Goal: Task Accomplishment & Management: Use online tool/utility

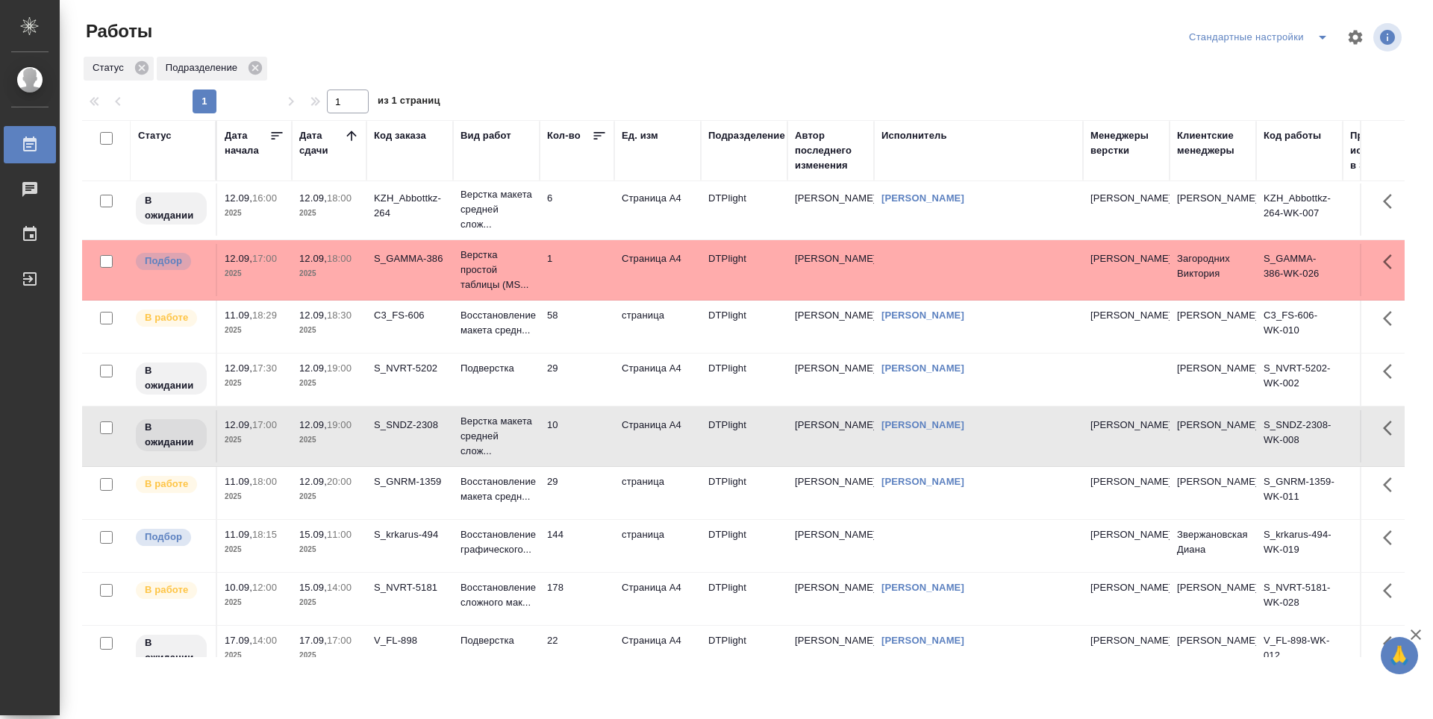
scroll to position [298, 0]
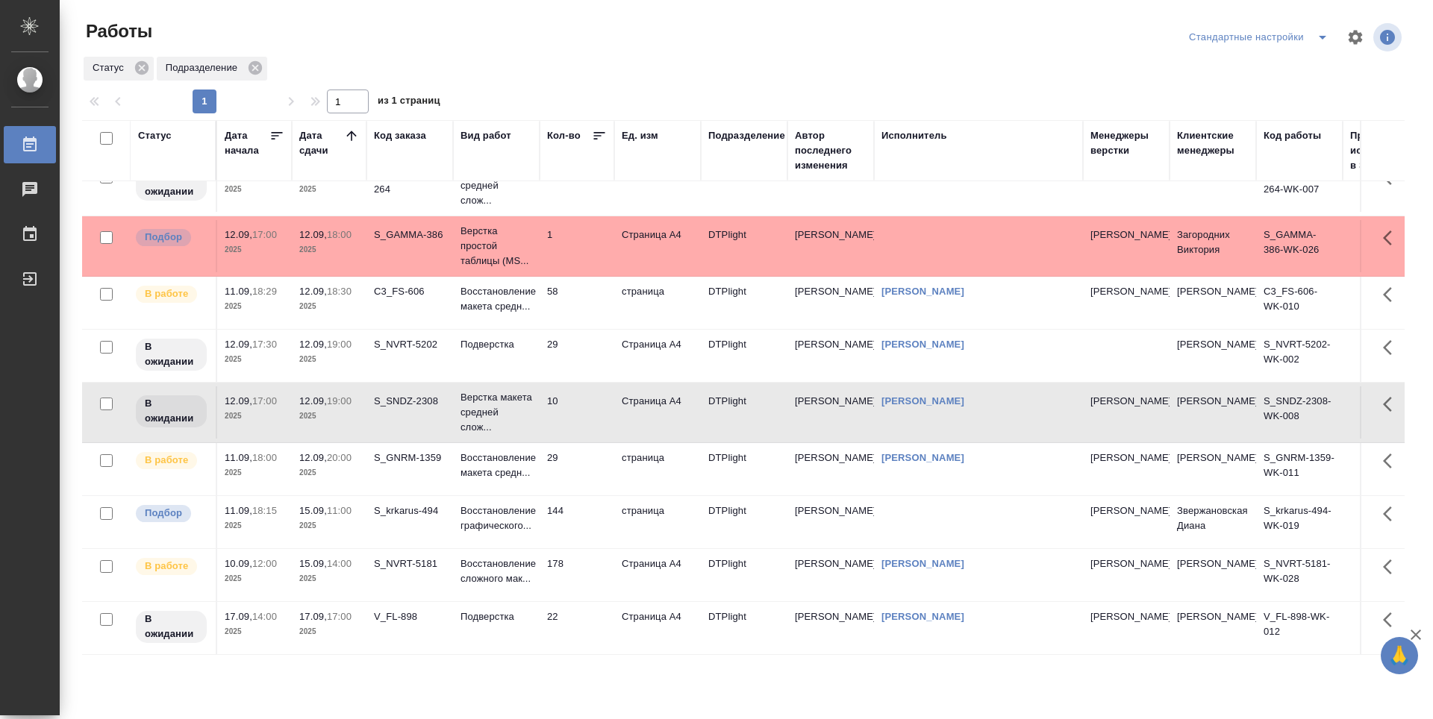
click at [575, 319] on td "58" at bounding box center [577, 303] width 75 height 52
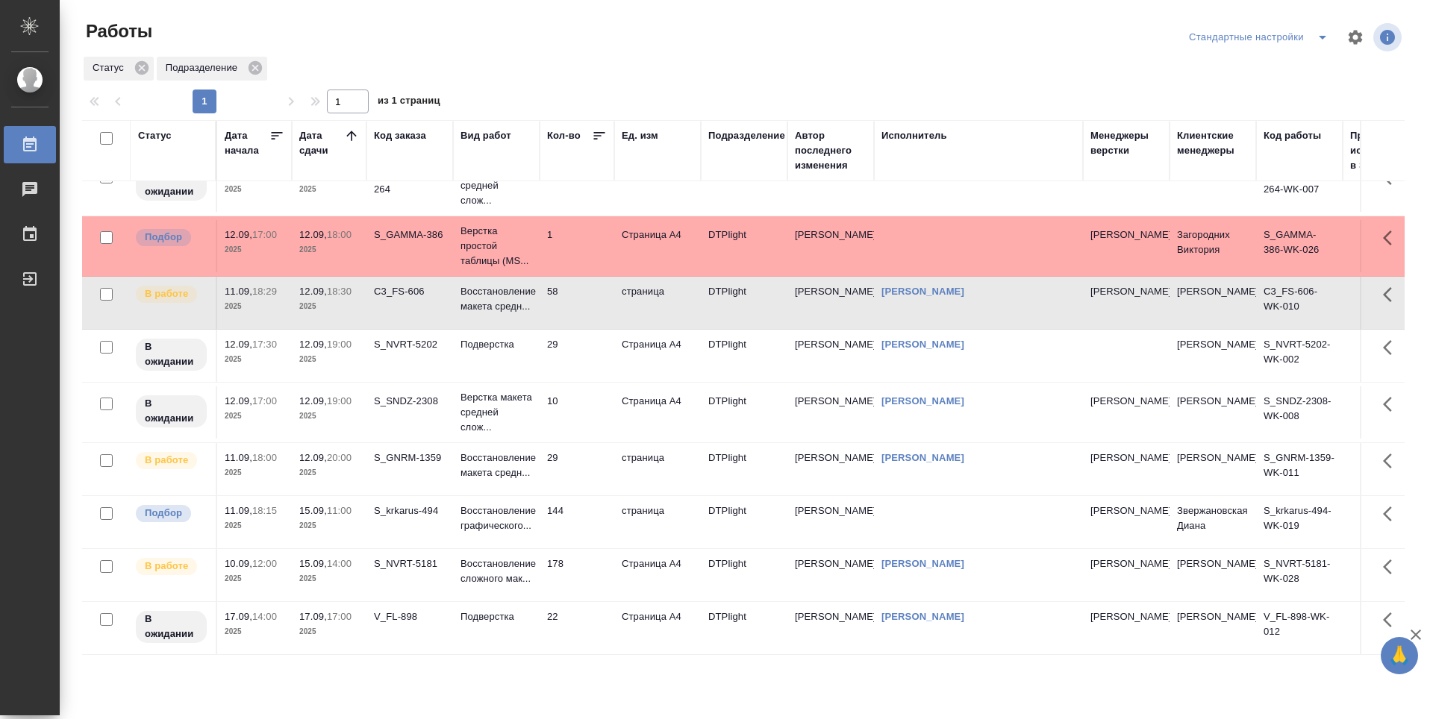
click at [575, 319] on td "58" at bounding box center [577, 303] width 75 height 52
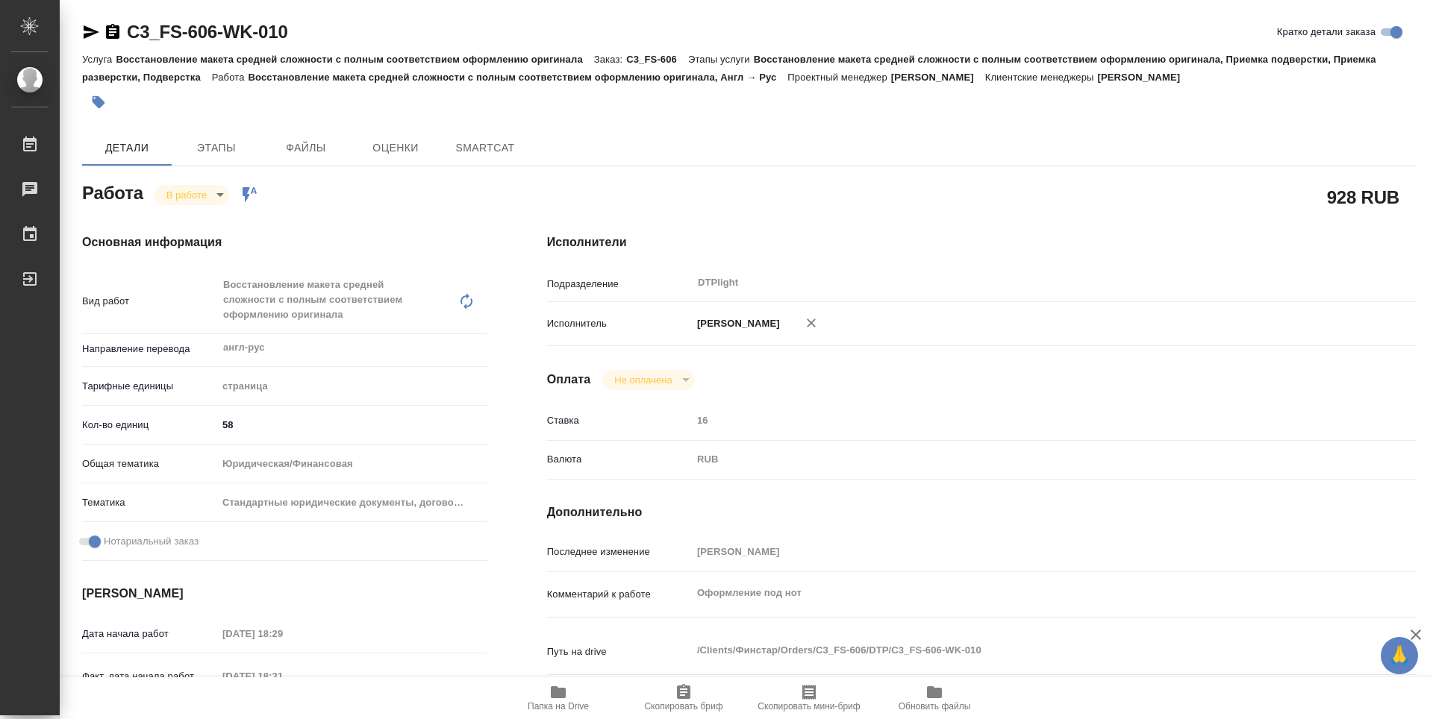
type textarea "x"
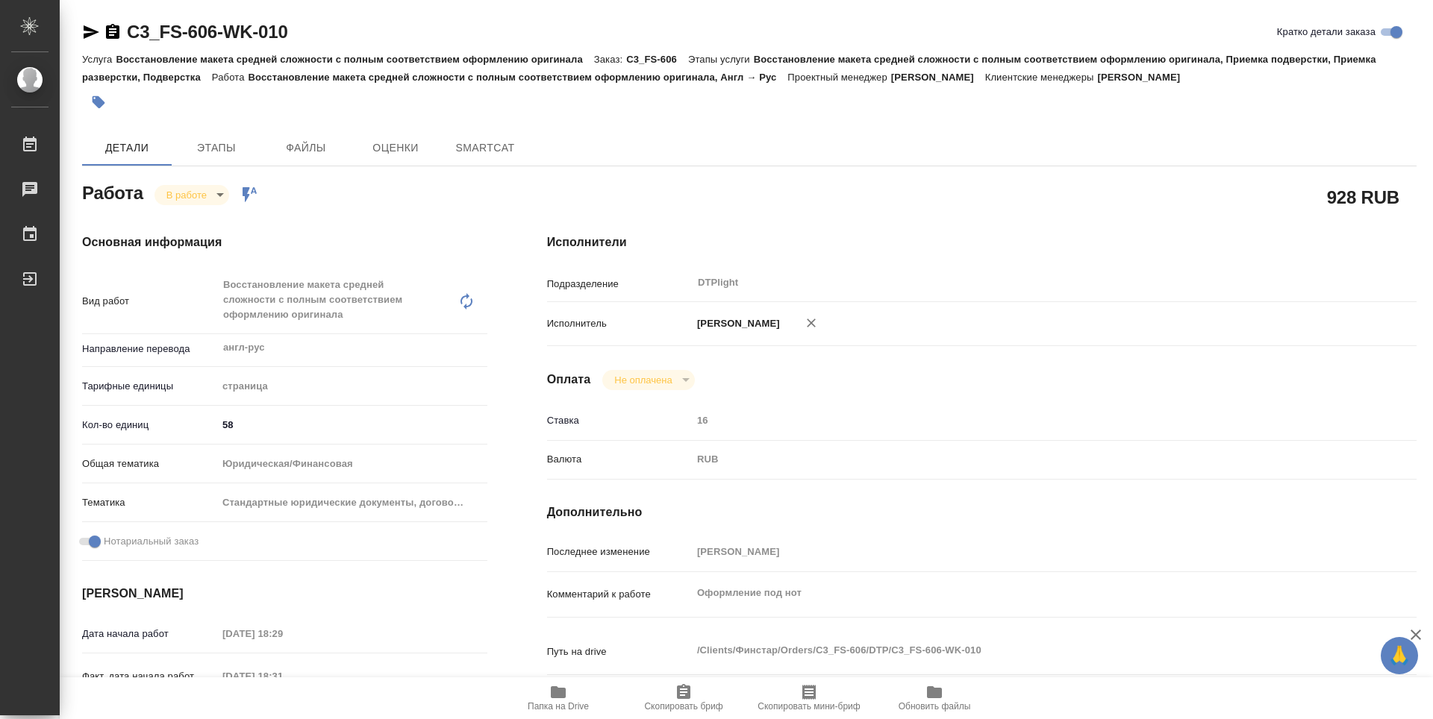
type textarea "x"
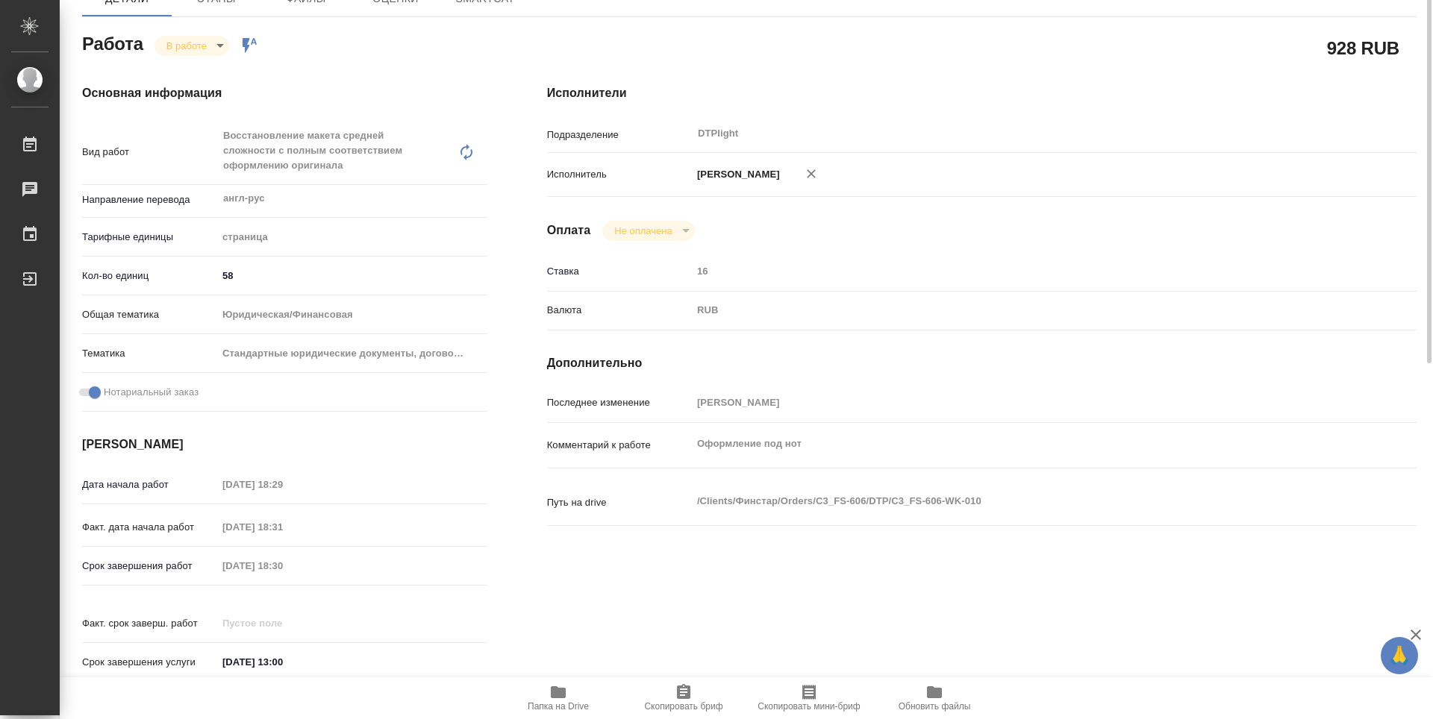
type textarea "x"
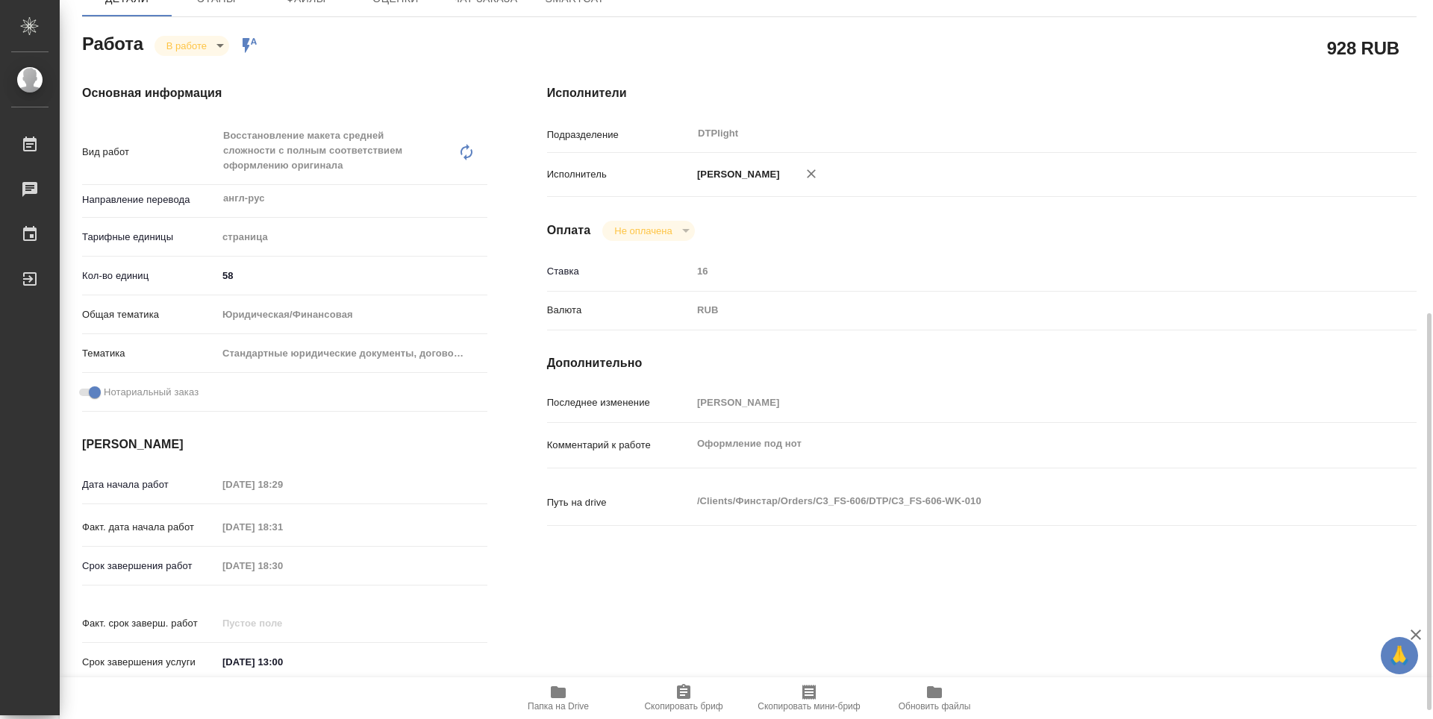
scroll to position [298, 0]
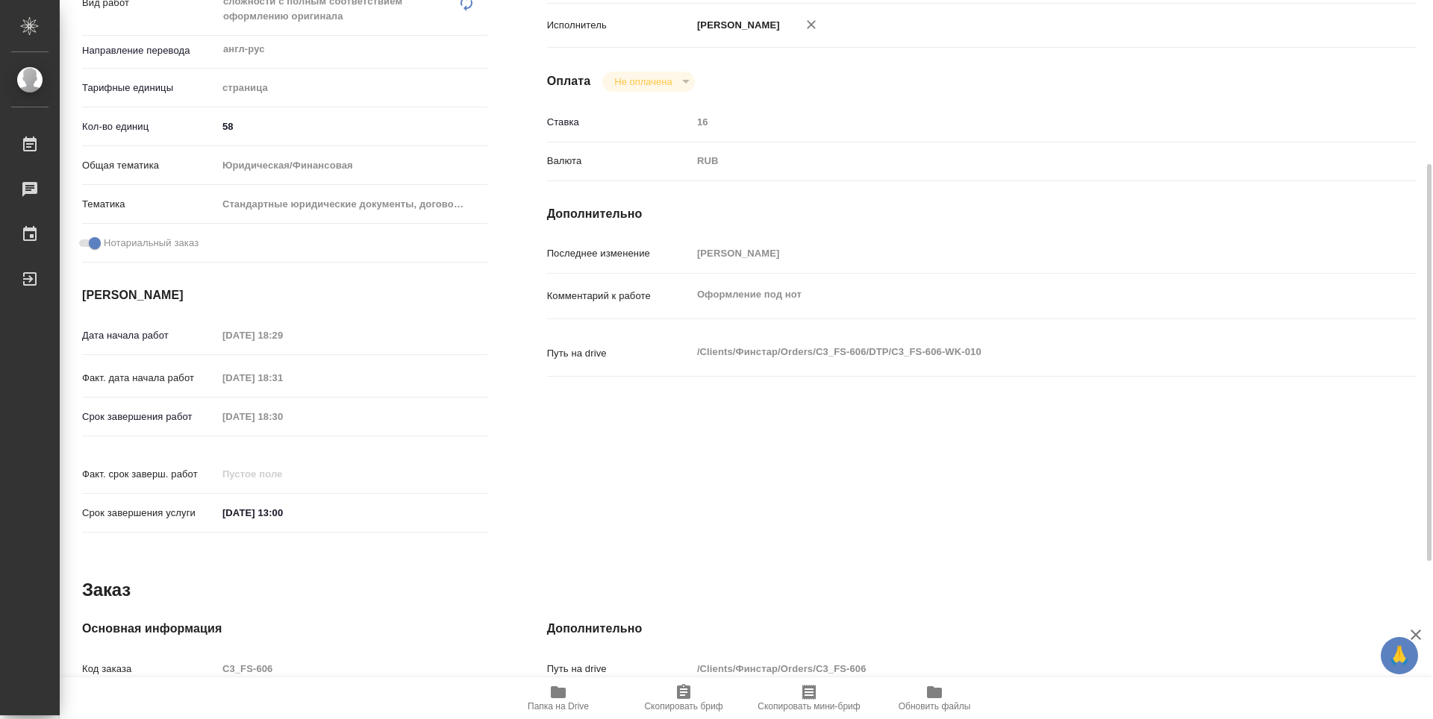
type textarea "x"
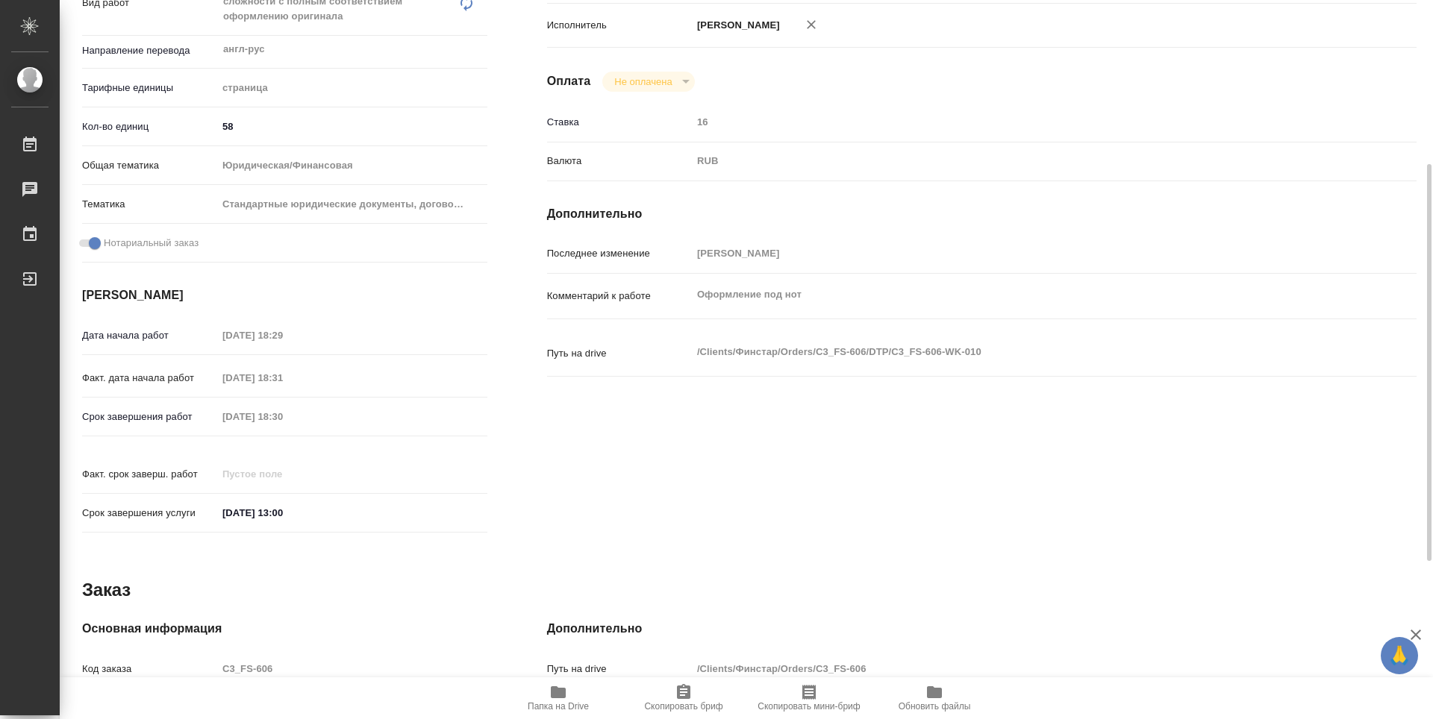
type textarea "x"
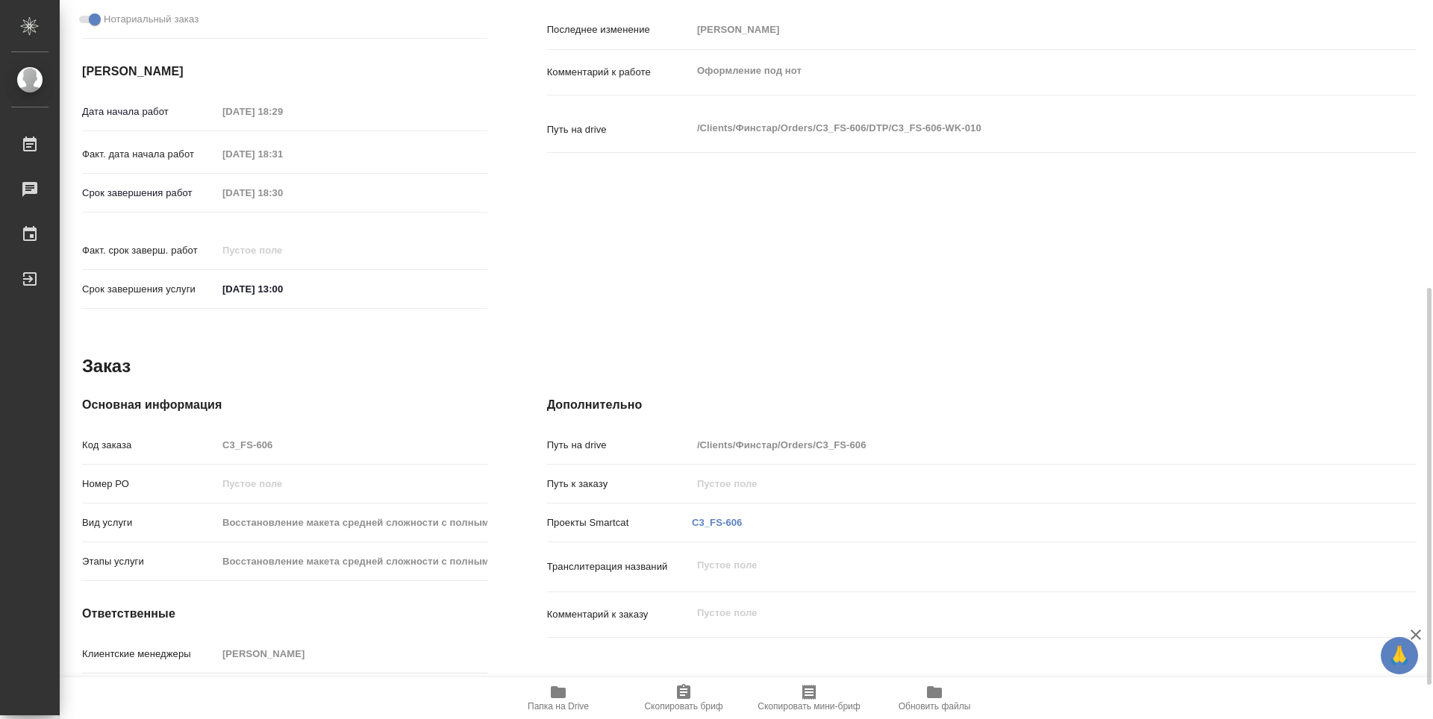
scroll to position [584, 0]
